Goal: Navigation & Orientation: Find specific page/section

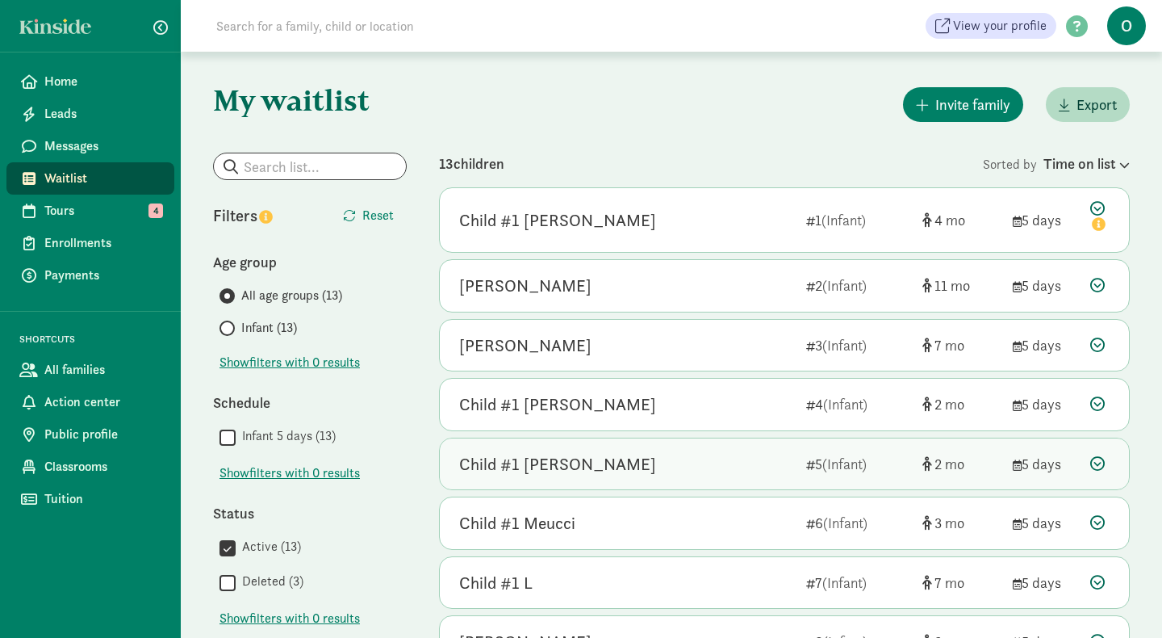
scroll to position [197, 0]
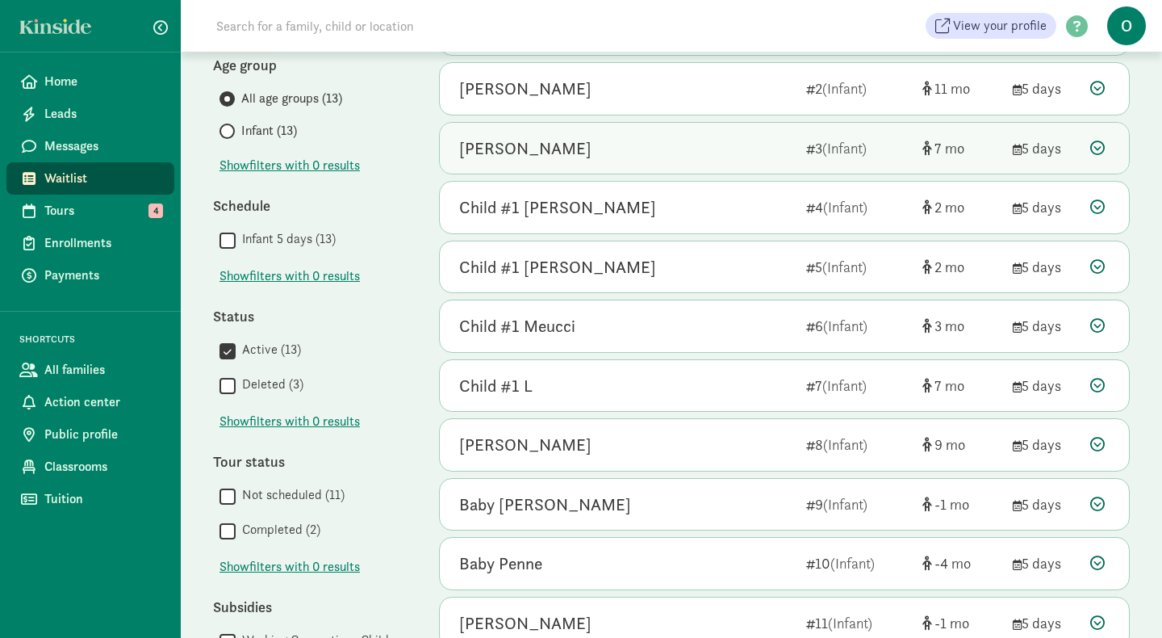
click at [572, 159] on div "[PERSON_NAME]" at bounding box center [525, 149] width 132 height 26
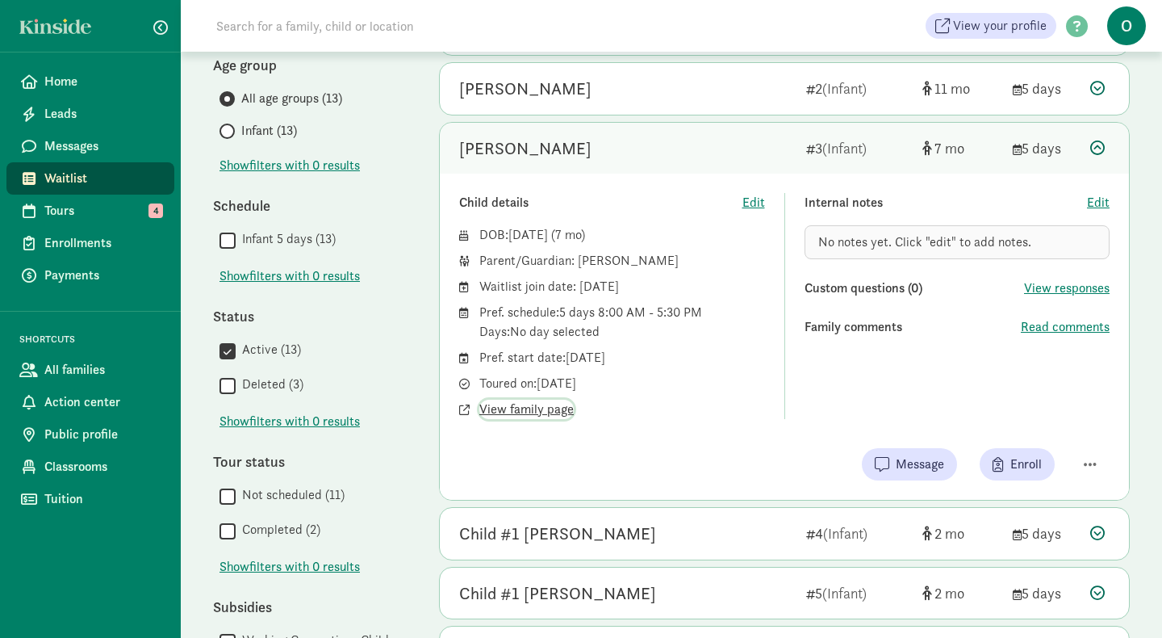
click at [534, 408] on span "View family page" at bounding box center [526, 409] width 94 height 19
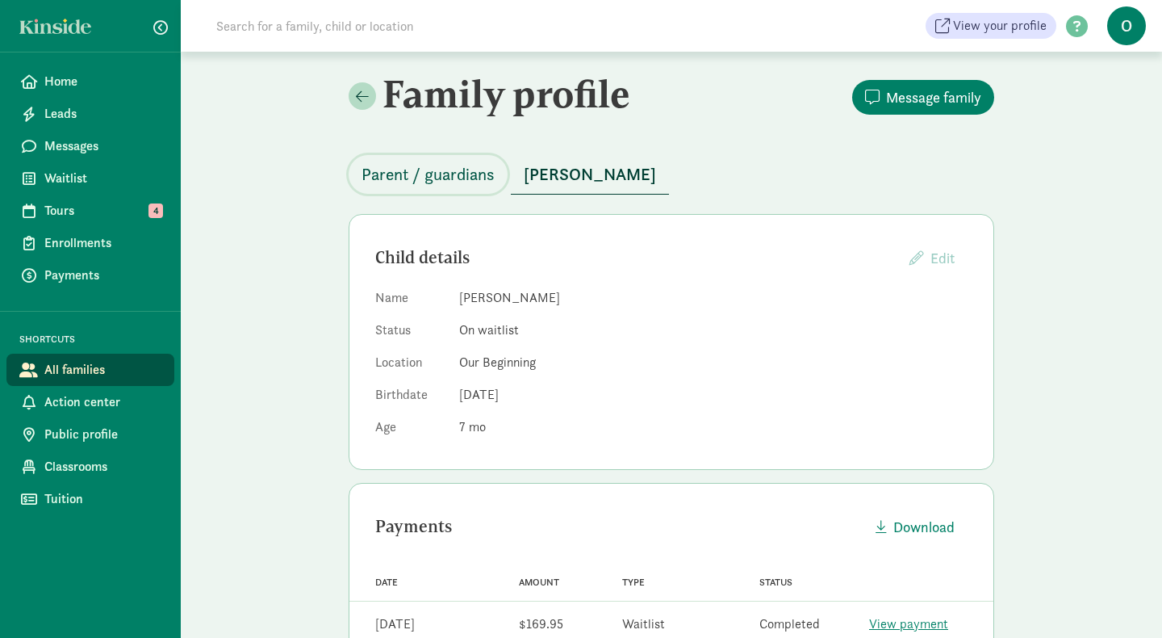
click at [458, 182] on span "Parent / guardians" at bounding box center [428, 174] width 133 height 26
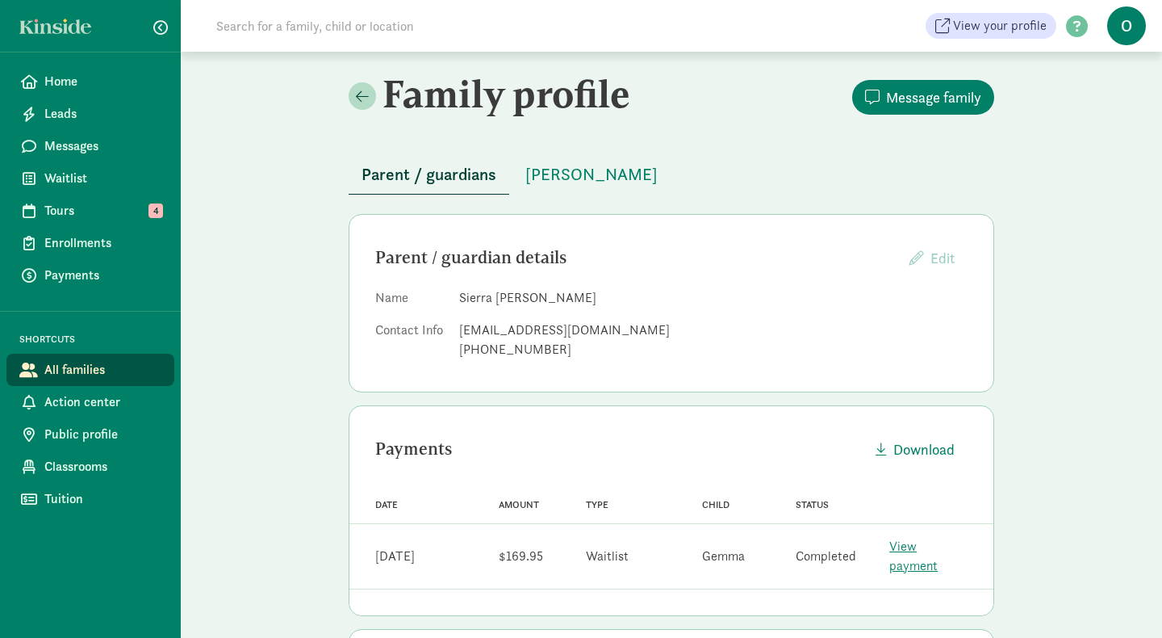
scroll to position [6, 0]
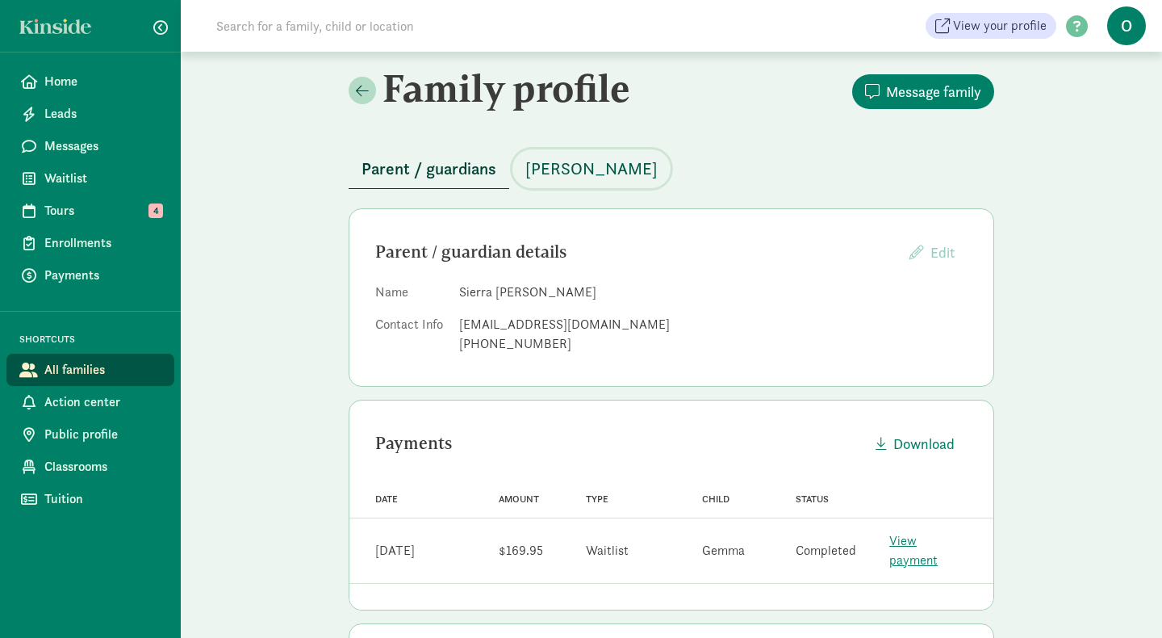
click at [601, 168] on span "[PERSON_NAME]" at bounding box center [591, 169] width 132 height 26
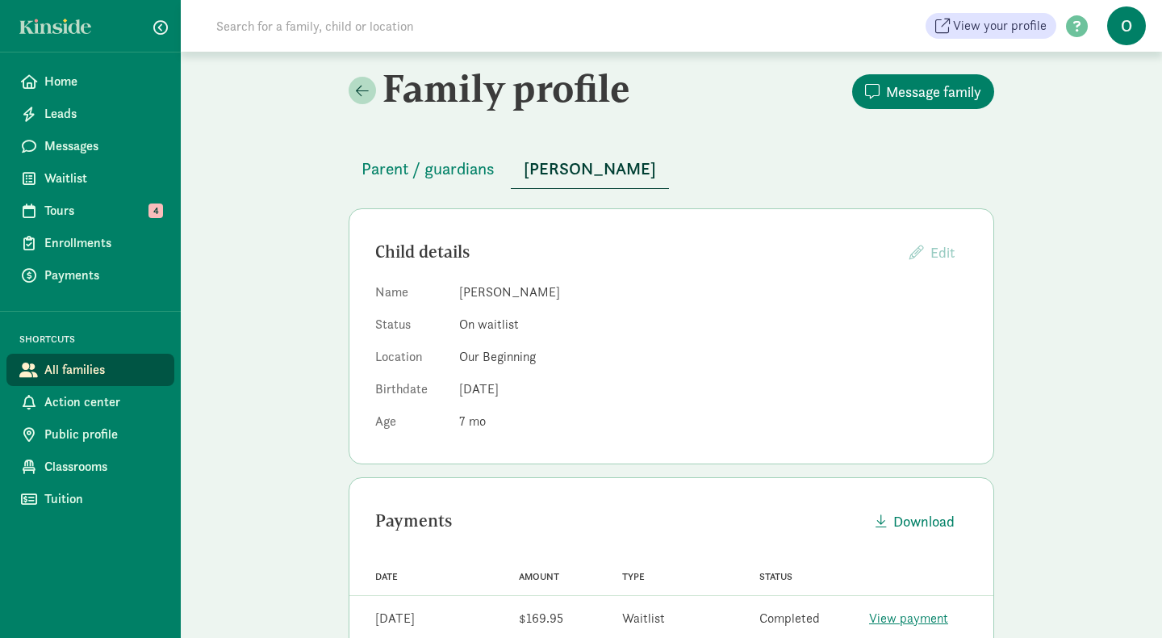
click at [484, 389] on span "[DATE]" at bounding box center [479, 388] width 40 height 17
